Goal: Information Seeking & Learning: Understand process/instructions

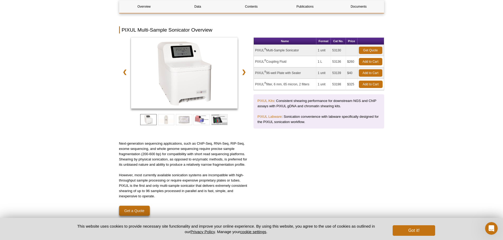
scroll to position [53, 0]
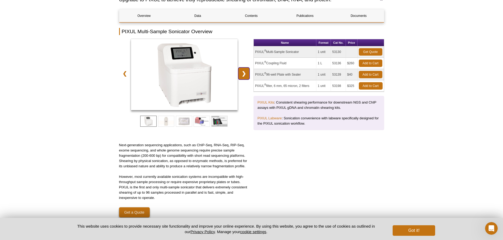
click at [243, 72] on link "❯" at bounding box center [243, 74] width 11 height 12
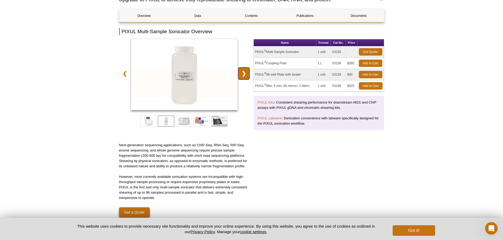
click at [242, 72] on link "❯" at bounding box center [243, 74] width 11 height 12
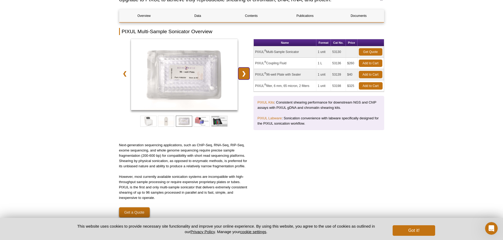
click at [242, 72] on link "❯" at bounding box center [243, 74] width 11 height 12
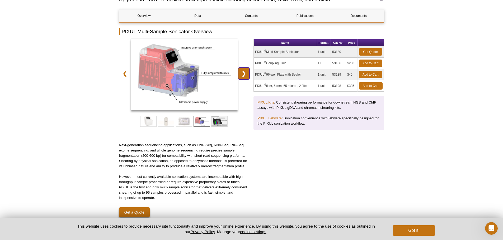
click at [242, 72] on link "❯" at bounding box center [243, 74] width 11 height 12
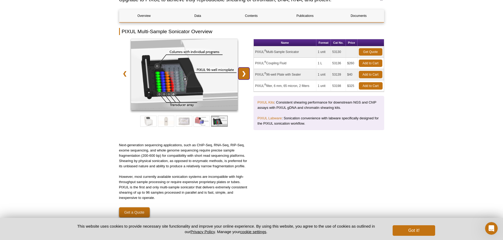
click at [242, 73] on link "❯" at bounding box center [243, 74] width 11 height 12
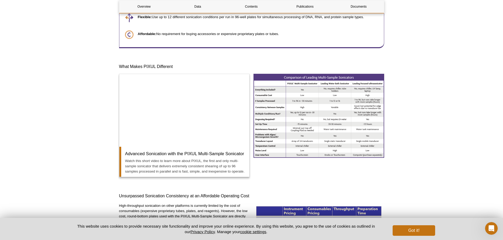
scroll to position [343, 0]
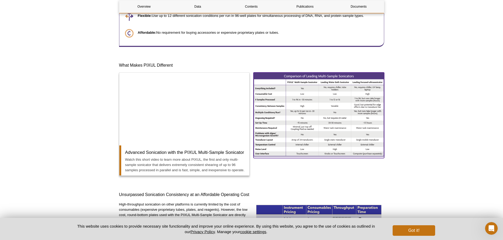
click at [334, 114] on img at bounding box center [318, 115] width 131 height 84
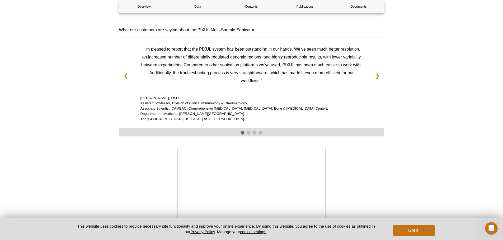
scroll to position [580, 0]
click at [378, 73] on link "❯" at bounding box center [377, 76] width 13 height 14
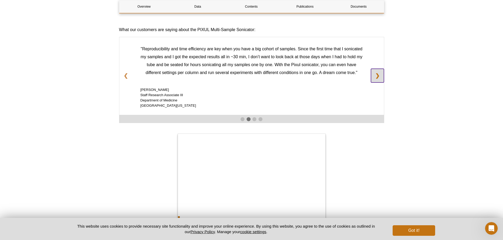
click at [378, 73] on link "❯" at bounding box center [377, 76] width 13 height 14
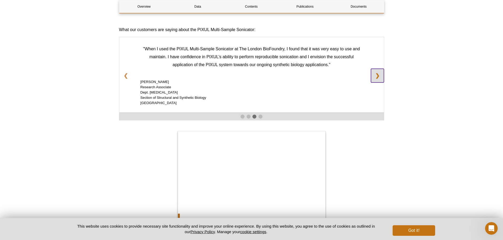
click at [378, 73] on link "❯" at bounding box center [377, 76] width 13 height 14
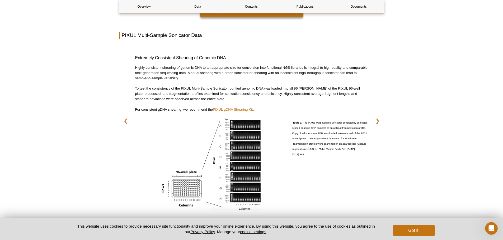
scroll to position [844, 0]
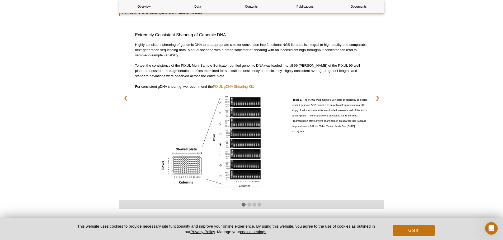
click at [253, 115] on img at bounding box center [211, 141] width 102 height 93
click at [193, 165] on img at bounding box center [211, 141] width 102 height 93
click at [377, 95] on link "❯" at bounding box center [377, 98] width 13 height 14
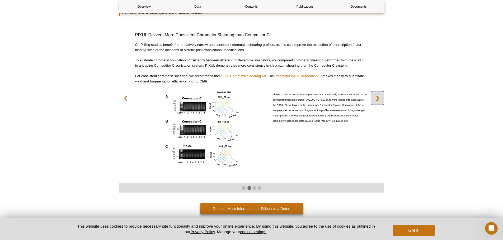
click at [377, 94] on link "❯" at bounding box center [377, 98] width 13 height 14
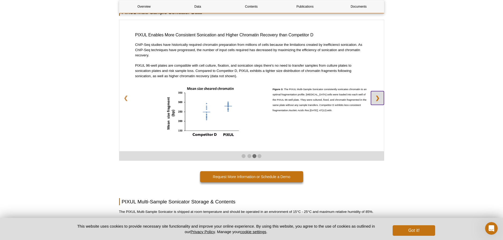
click at [377, 94] on link "❯" at bounding box center [377, 98] width 13 height 14
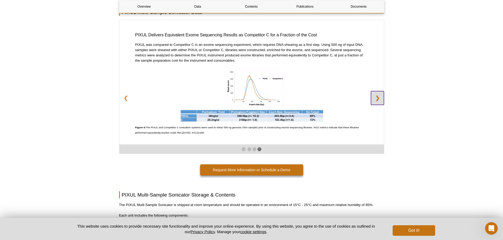
click at [377, 94] on link "❯" at bounding box center [377, 98] width 13 height 14
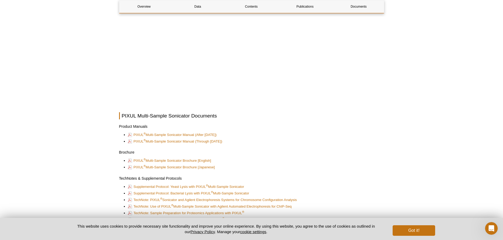
scroll to position [1293, 0]
click at [200, 135] on link "PIXUL ® Multi-Sample Sonicator Manual (After [DATE])" at bounding box center [172, 135] width 89 height 6
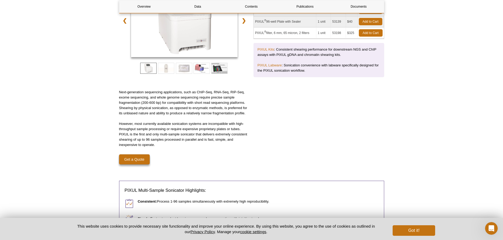
scroll to position [0, 0]
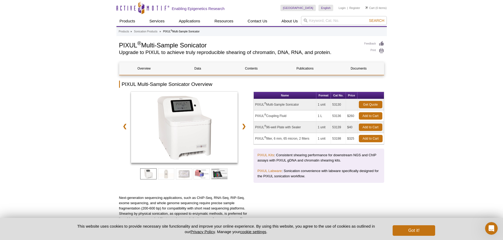
click at [249, 128] on div "❮ ❯ Name Format Cat No. Price PIXUL ® Multi-Sample Sonicator 1 unit 53130 Get Q…" at bounding box center [251, 141] width 265 height 98
click at [248, 128] on link "❯" at bounding box center [243, 126] width 11 height 12
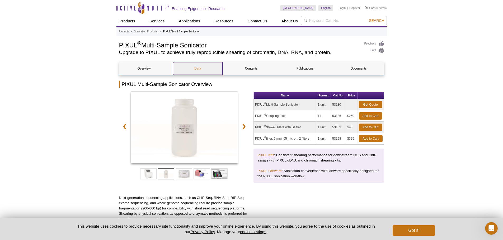
click at [206, 73] on link "Data" at bounding box center [198, 68] width 50 height 13
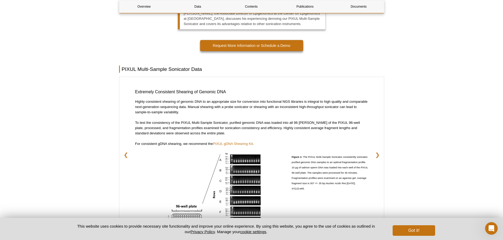
scroll to position [784, 0]
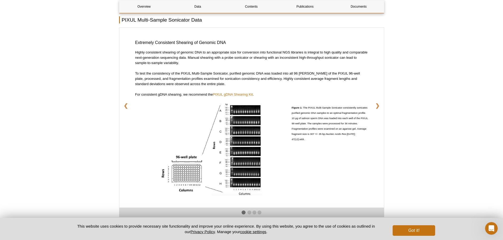
click at [247, 162] on img at bounding box center [211, 149] width 102 height 93
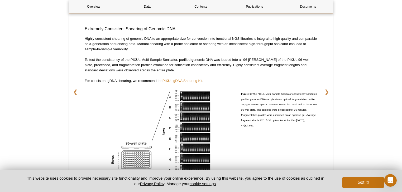
scroll to position [857, 0]
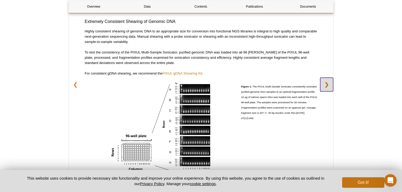
click at [328, 84] on link "❯" at bounding box center [326, 85] width 13 height 14
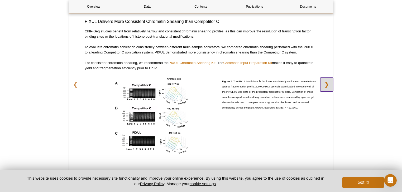
click at [328, 85] on link "❯" at bounding box center [326, 85] width 13 height 14
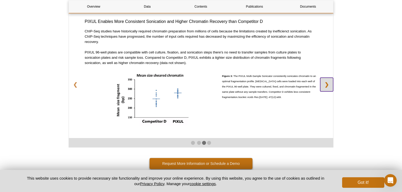
click at [328, 85] on link "❯" at bounding box center [326, 85] width 13 height 14
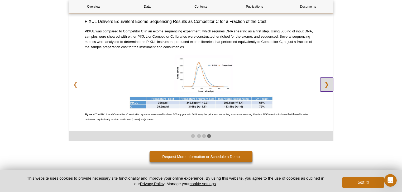
click at [328, 85] on link "❯" at bounding box center [326, 85] width 13 height 14
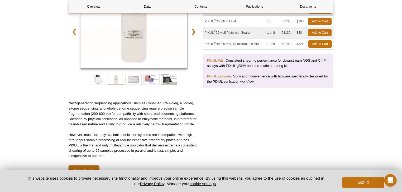
scroll to position [0, 0]
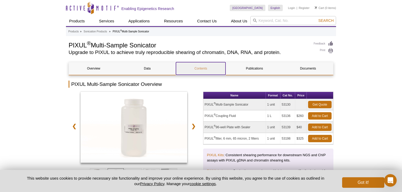
click at [205, 72] on link "Contents" at bounding box center [201, 68] width 50 height 13
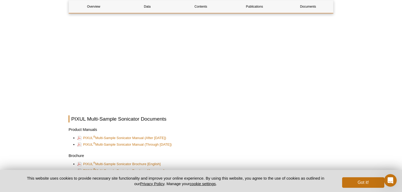
scroll to position [1200, 0]
